Goal: Complete application form

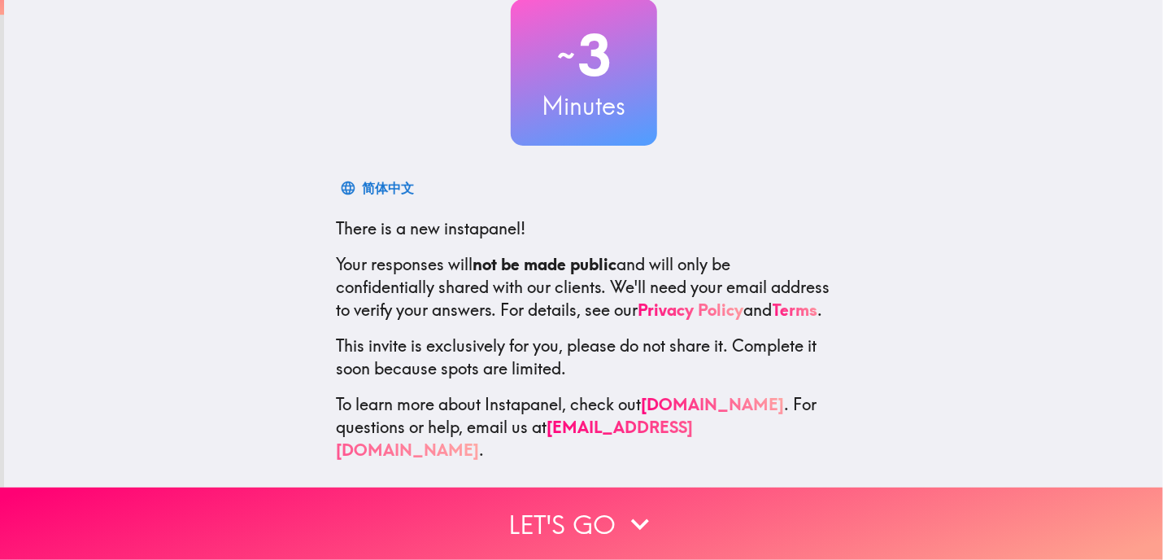
scroll to position [117, 0]
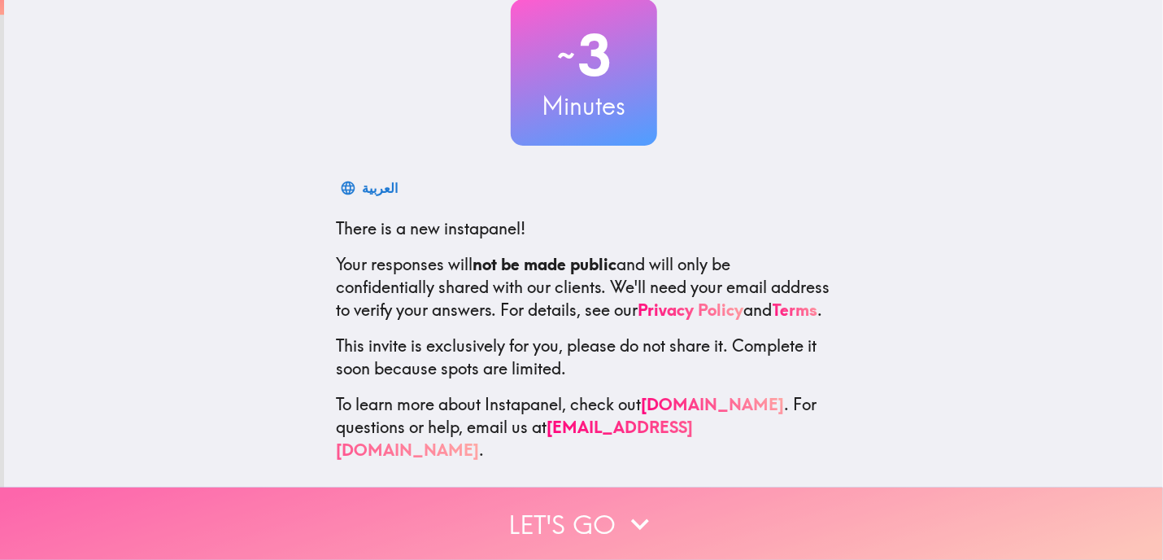
click at [631, 506] on icon "button" at bounding box center [640, 524] width 36 height 36
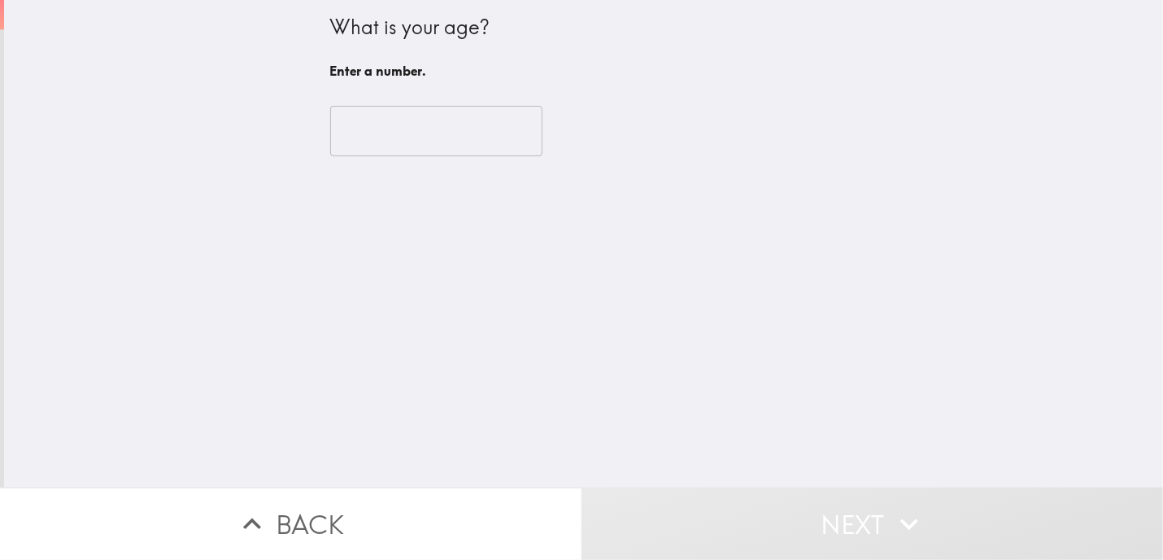
click at [452, 126] on input "number" at bounding box center [436, 131] width 212 height 50
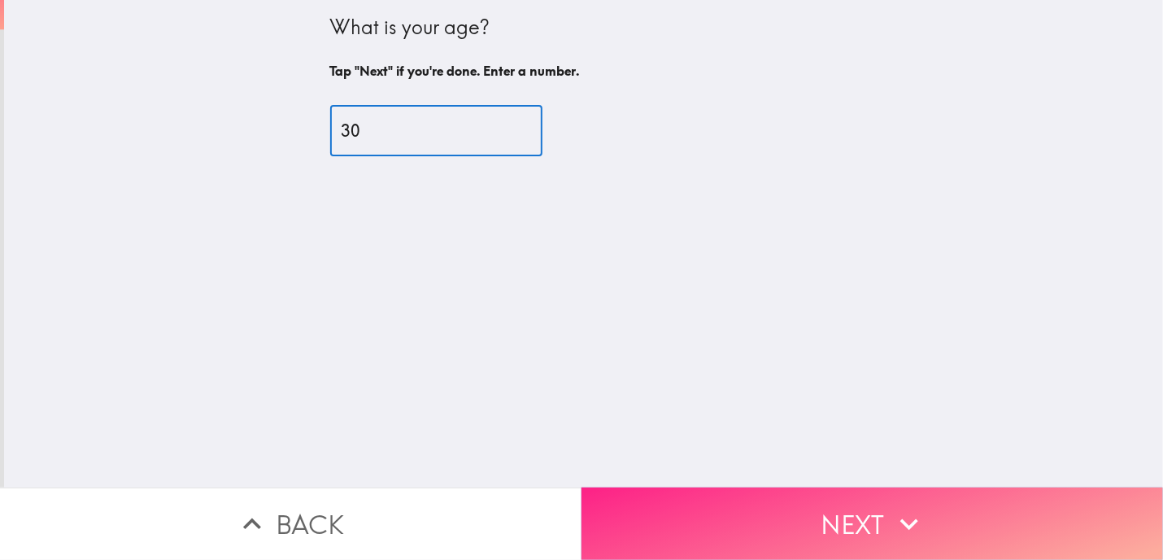
type input "30"
click at [797, 510] on button "Next" at bounding box center [873, 523] width 582 height 72
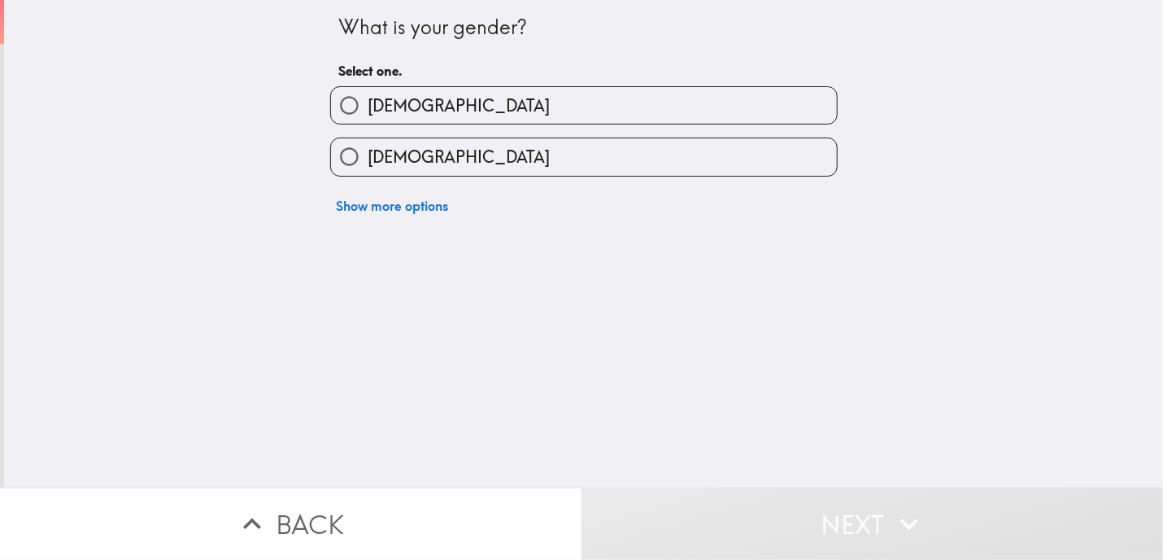
click at [517, 99] on label "[DEMOGRAPHIC_DATA]" at bounding box center [584, 105] width 506 height 37
click at [368, 99] on input "[DEMOGRAPHIC_DATA]" at bounding box center [349, 105] width 37 height 37
radio input "true"
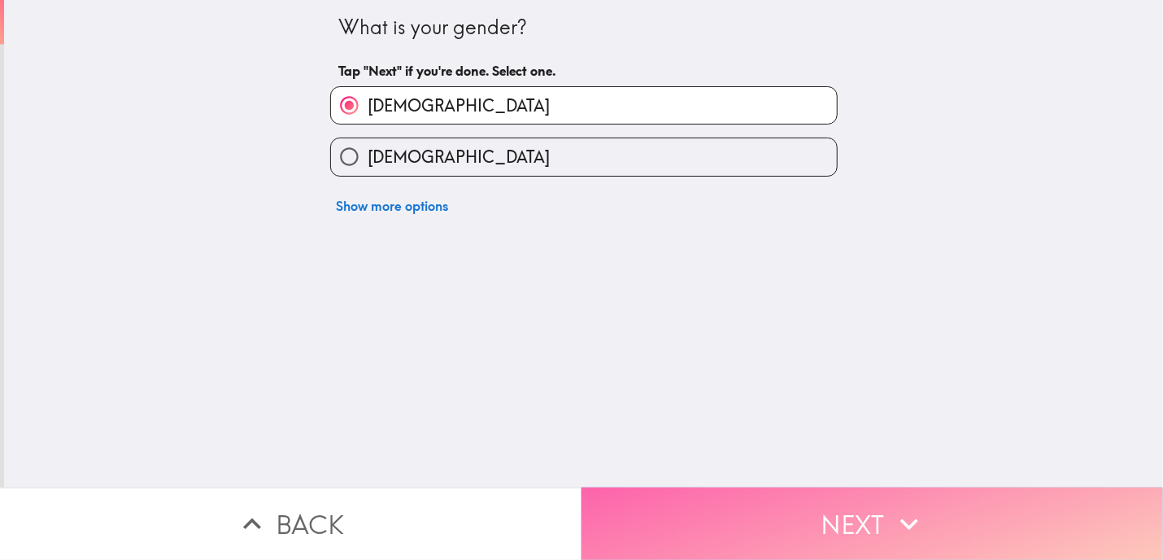
click at [711, 511] on button "Next" at bounding box center [873, 523] width 582 height 72
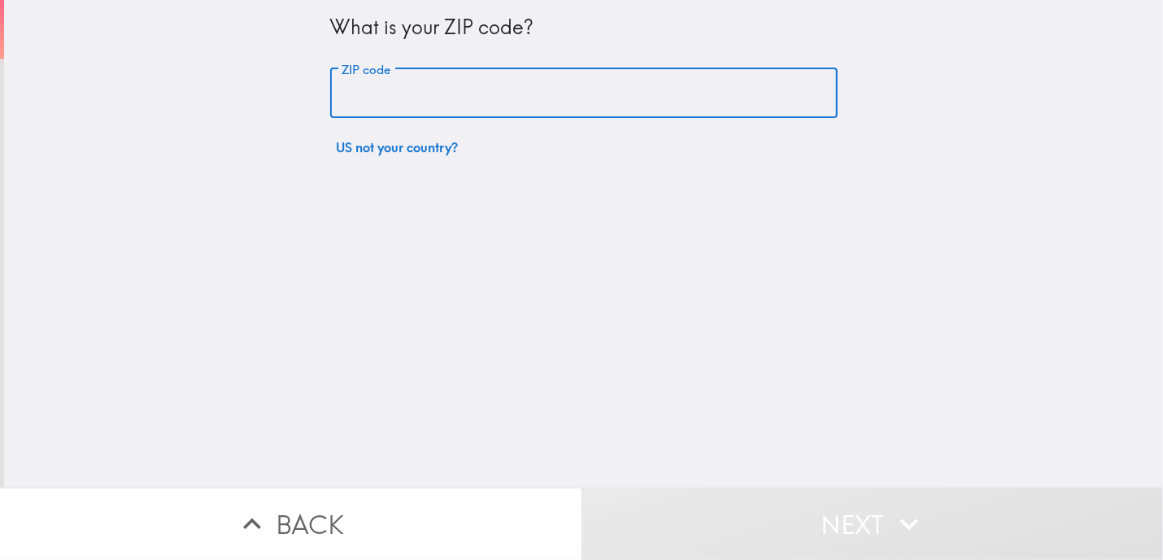
click at [537, 103] on input "ZIP code" at bounding box center [584, 93] width 508 height 50
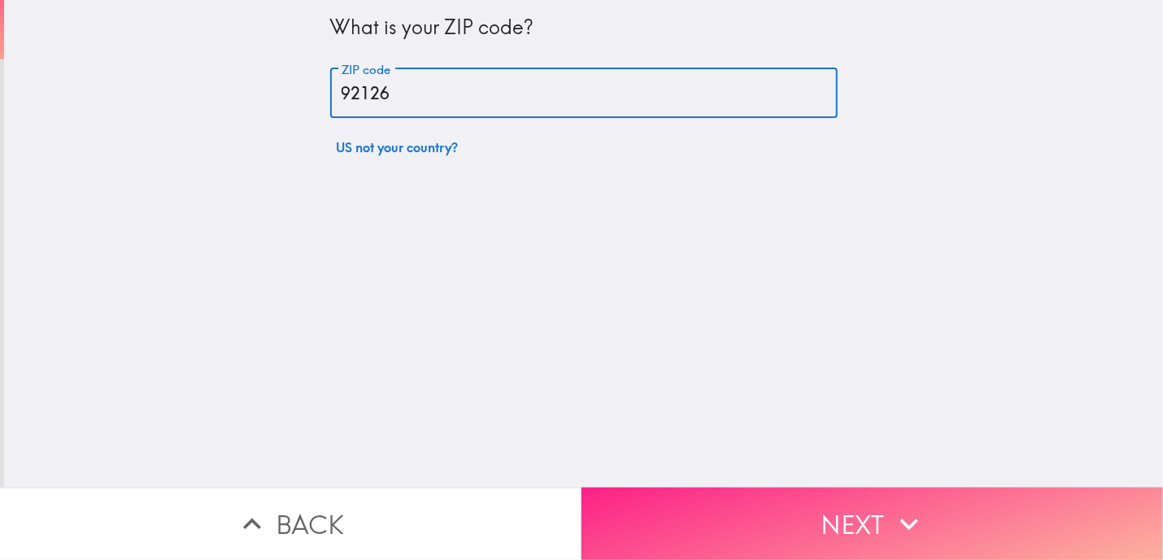
type input "92126"
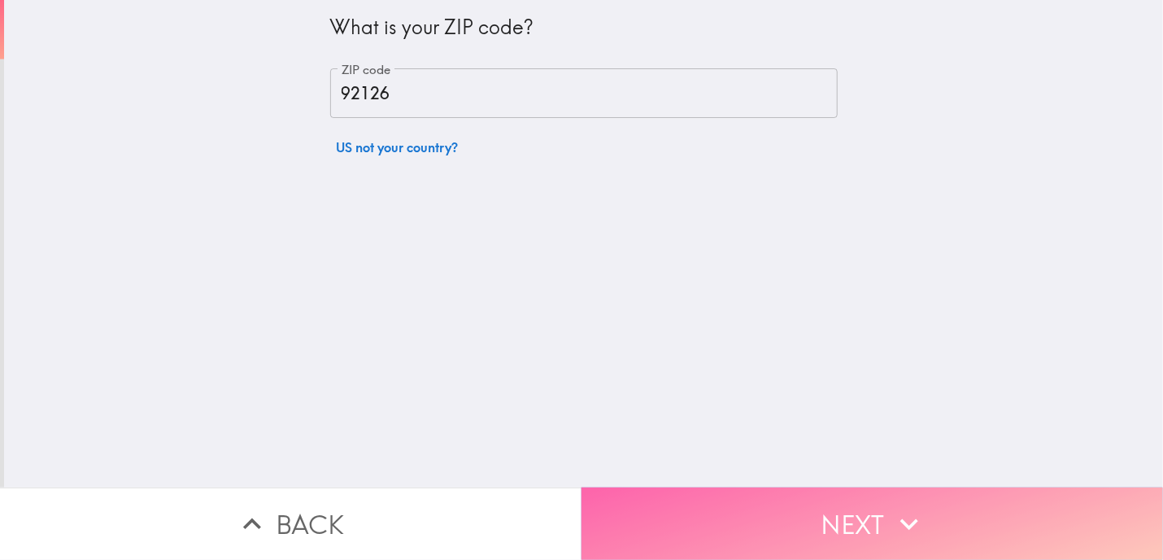
click at [778, 496] on button "Next" at bounding box center [873, 523] width 582 height 72
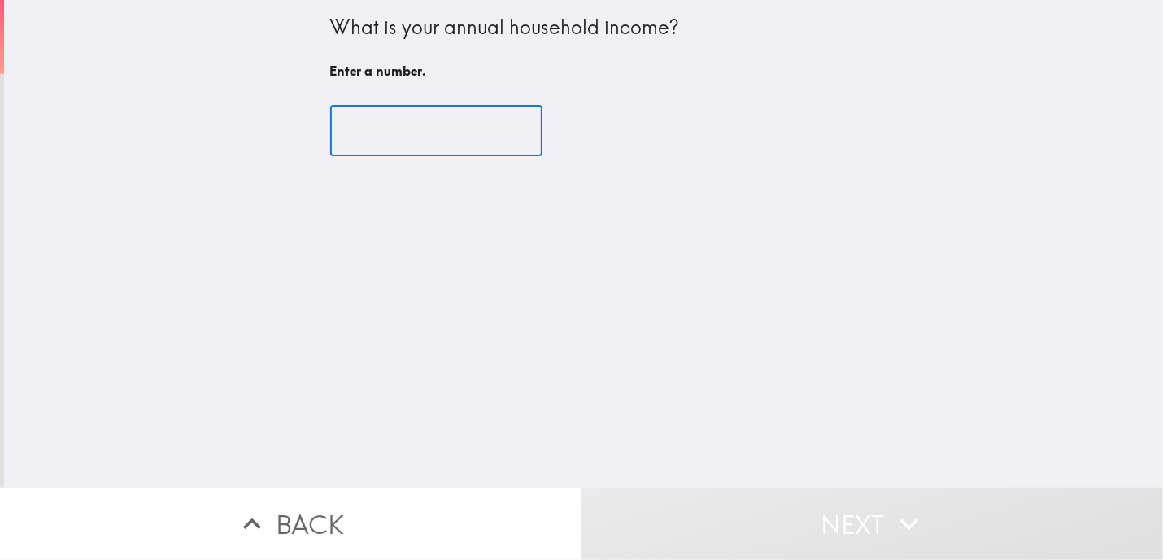
click at [400, 136] on input "number" at bounding box center [436, 131] width 212 height 50
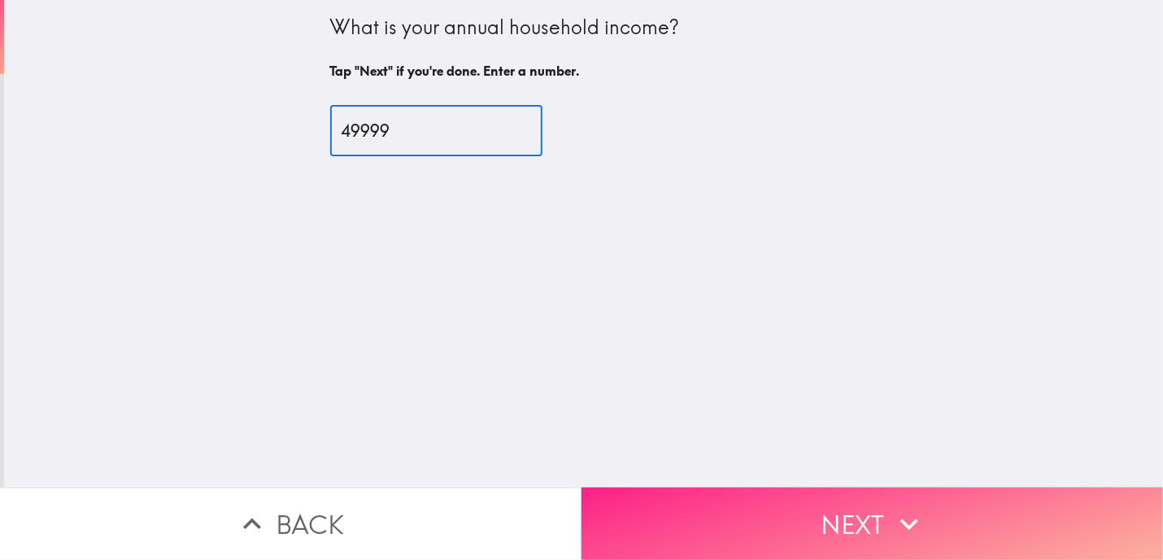
type input "49999"
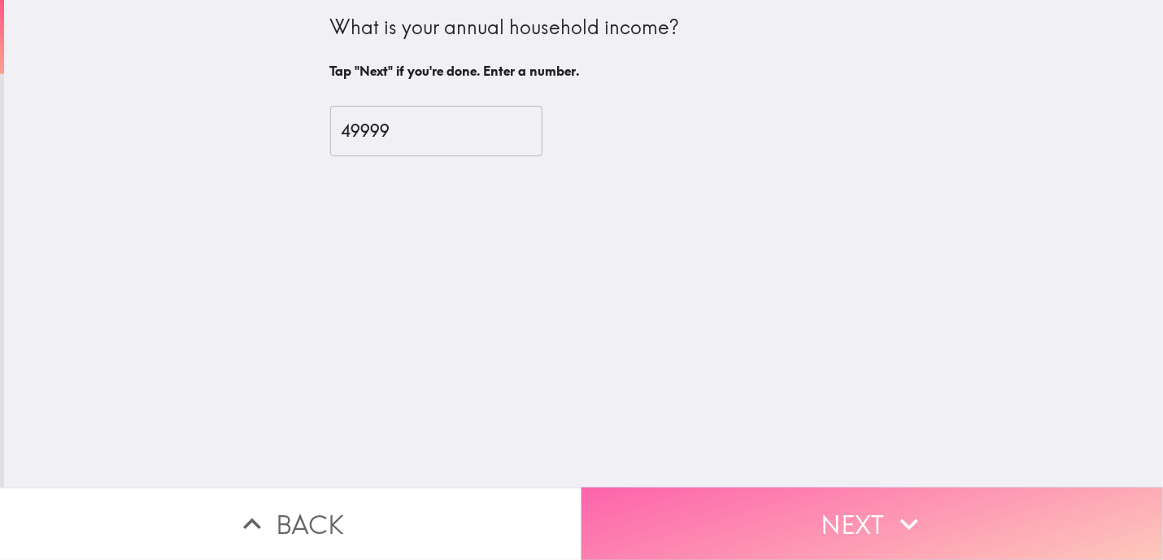
click at [716, 491] on button "Next" at bounding box center [873, 523] width 582 height 72
